Goal: Find specific page/section: Find specific page/section

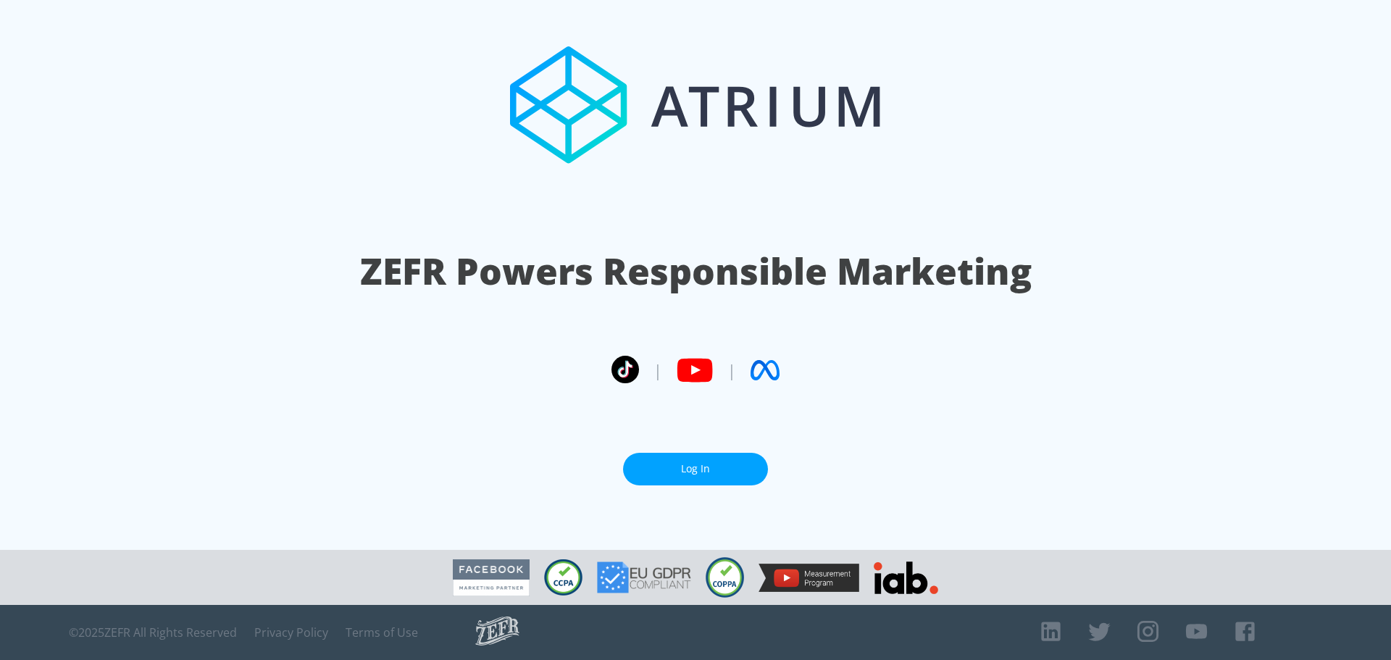
click at [696, 475] on link "Log In" at bounding box center [695, 469] width 145 height 33
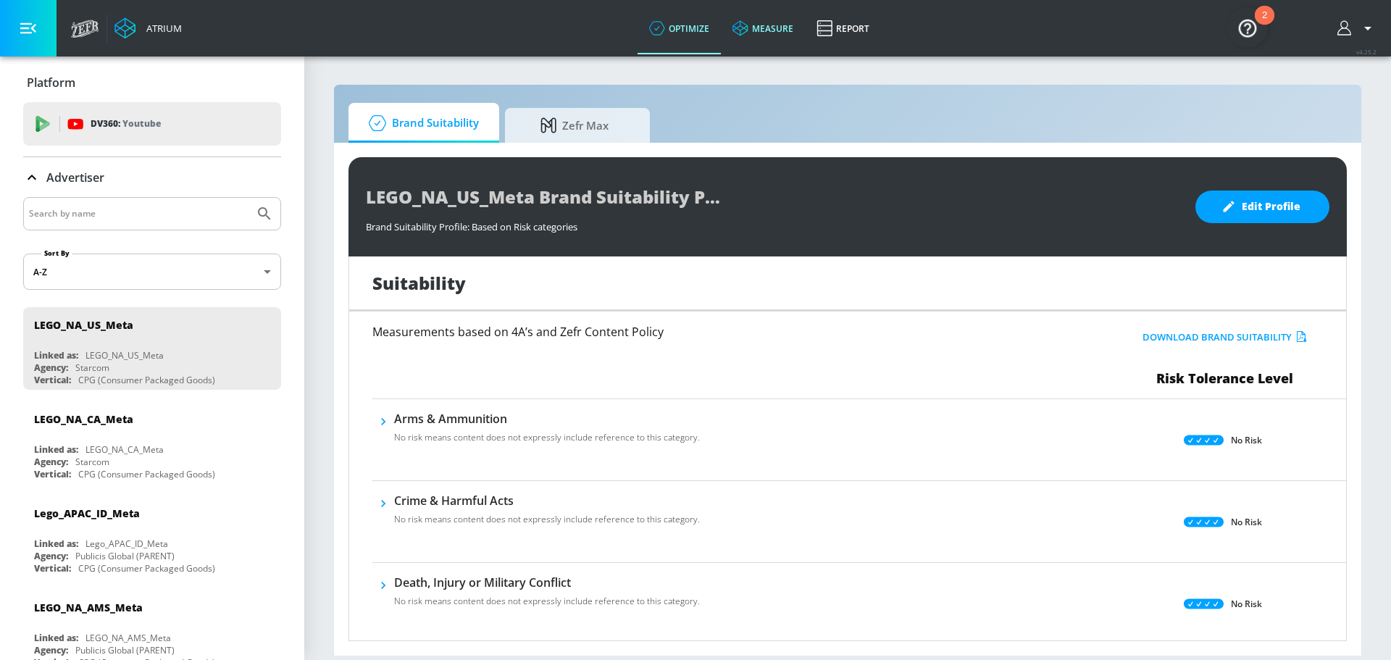
click at [779, 21] on link "measure" at bounding box center [763, 28] width 84 height 52
